Goal: Find specific page/section: Find specific page/section

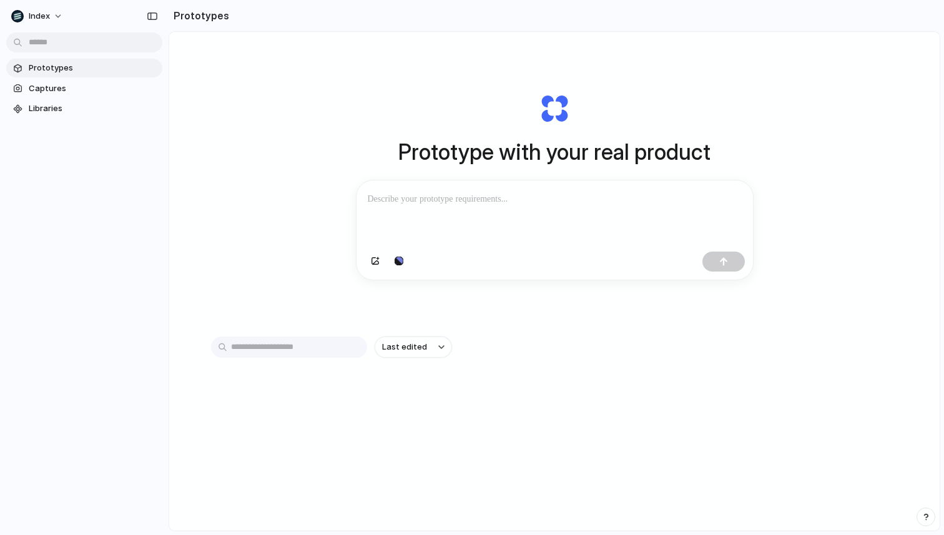
scroll to position [67, 0]
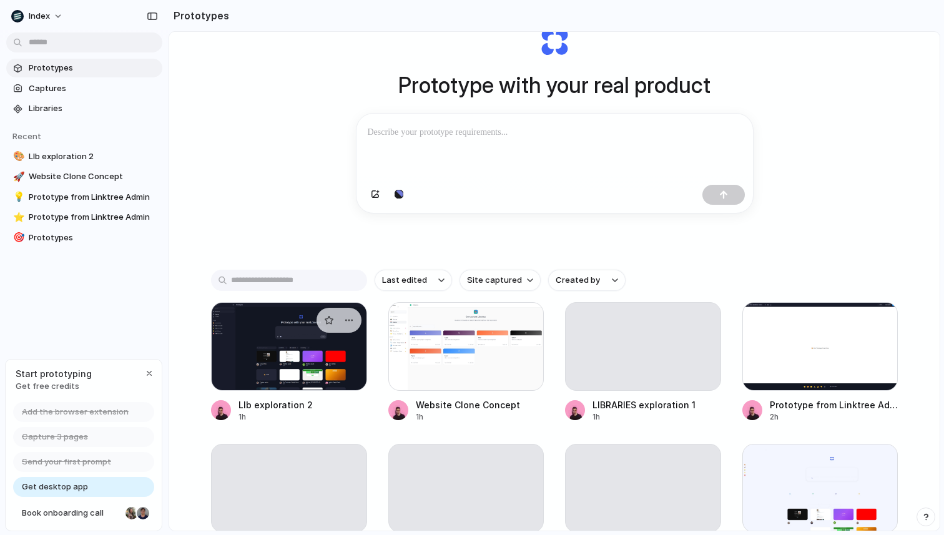
click at [270, 367] on div at bounding box center [289, 346] width 156 height 89
